Goal: Information Seeking & Learning: Learn about a topic

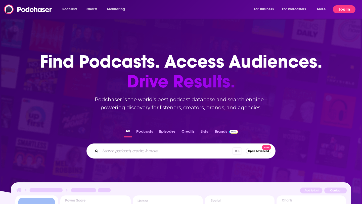
click at [346, 11] on button "Log In" at bounding box center [344, 9] width 23 height 8
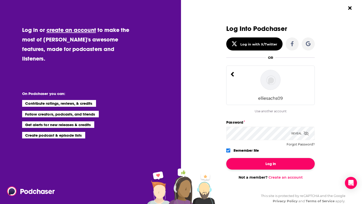
click at [275, 163] on button "Log In" at bounding box center [270, 164] width 89 height 12
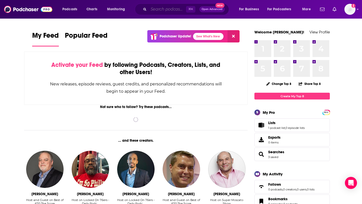
click at [161, 7] on input "Search podcasts, credits, & more..." at bounding box center [167, 9] width 37 height 8
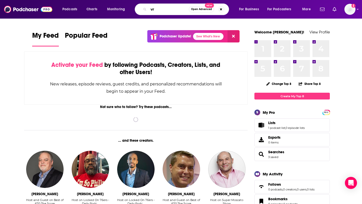
type input "v"
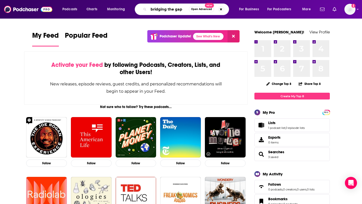
type input "bridging the gap"
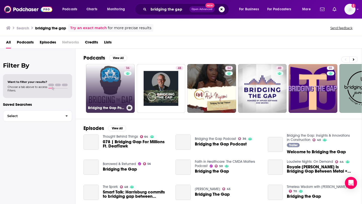
click at [96, 85] on link "36 Bridging the Gap Podcast" at bounding box center [110, 88] width 49 height 49
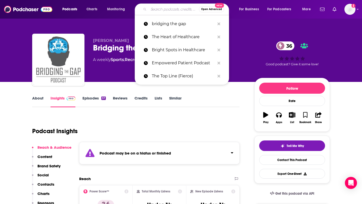
click at [160, 10] on input "Search podcasts, credits, & more..." at bounding box center [174, 9] width 50 height 8
click at [165, 22] on p "bridging the gap" at bounding box center [183, 23] width 63 height 13
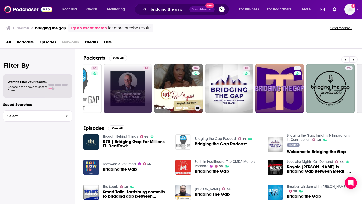
scroll to position [0, 35]
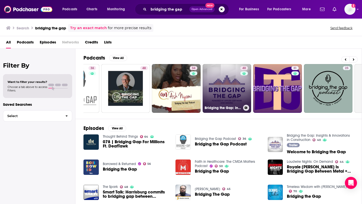
click at [226, 96] on link "40 Bridging the Gap: Insights & Innovations in Construction" at bounding box center [227, 88] width 49 height 49
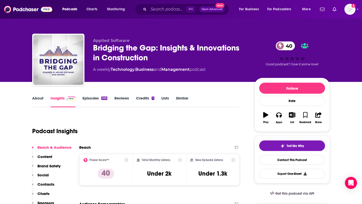
click at [96, 101] on link "Episodes 326" at bounding box center [95, 102] width 25 height 12
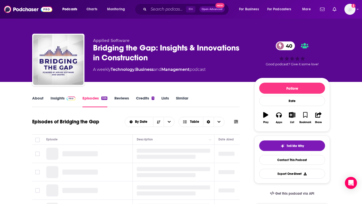
scroll to position [56, 0]
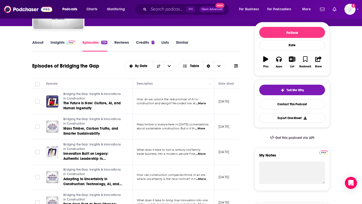
click at [205, 103] on span "...More" at bounding box center [201, 104] width 10 height 4
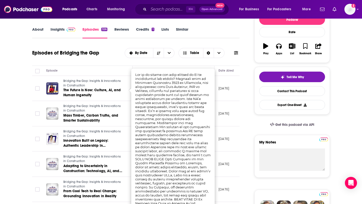
scroll to position [69, 0]
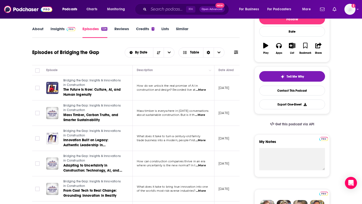
click at [230, 84] on td "[DATE]" at bounding box center [231, 87] width 33 height 25
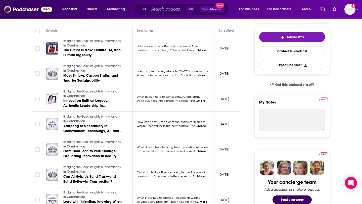
scroll to position [109, 0]
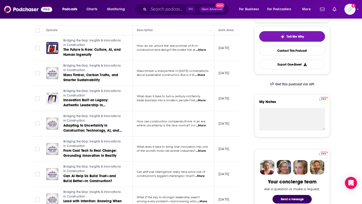
click at [199, 75] on span "...More" at bounding box center [200, 75] width 10 height 4
click at [234, 64] on td "[DATE]" at bounding box center [231, 73] width 33 height 25
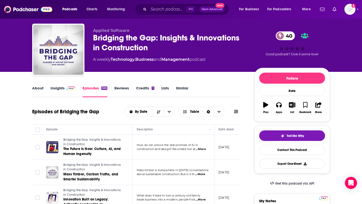
scroll to position [0, 0]
